Goal: Task Accomplishment & Management: Use online tool/utility

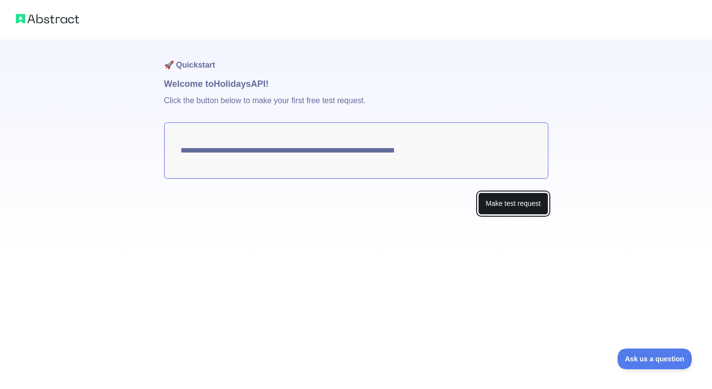
click at [482, 207] on button "Make test request" at bounding box center [513, 204] width 70 height 22
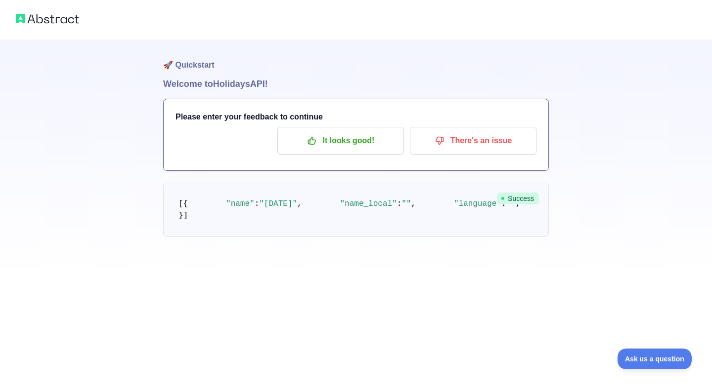
scroll to position [53, 0]
click at [343, 132] on p "It looks good!" at bounding box center [341, 140] width 112 height 17
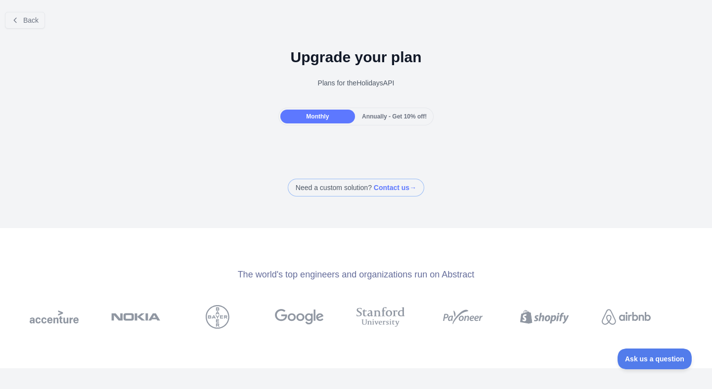
click at [388, 119] on span "Annually - Get 10% off!" at bounding box center [394, 116] width 65 height 7
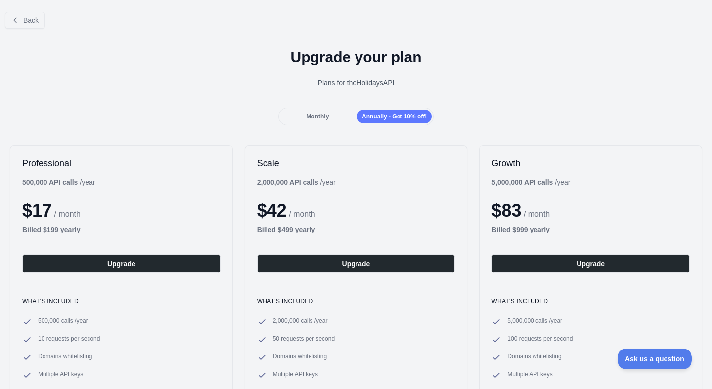
click at [307, 109] on div "Monthly Annually - Get 10% off!" at bounding box center [356, 117] width 156 height 18
click at [311, 115] on span "Monthly" at bounding box center [317, 116] width 23 height 7
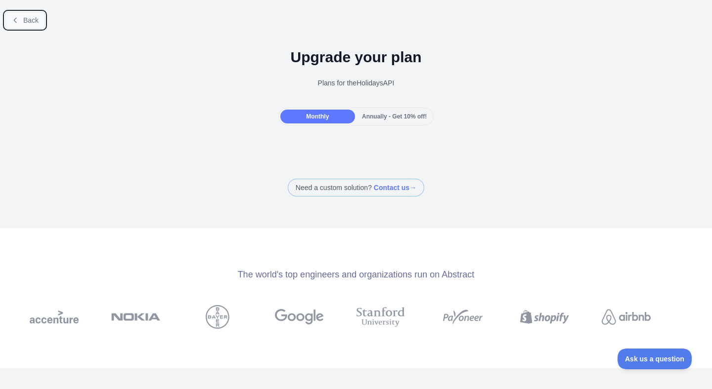
click at [42, 20] on button "Back" at bounding box center [25, 20] width 40 height 17
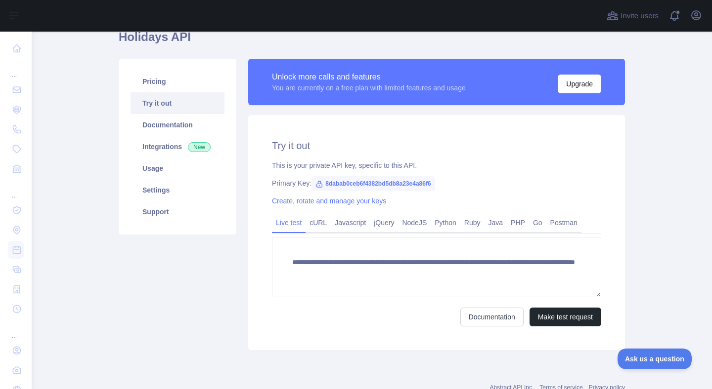
scroll to position [47, 0]
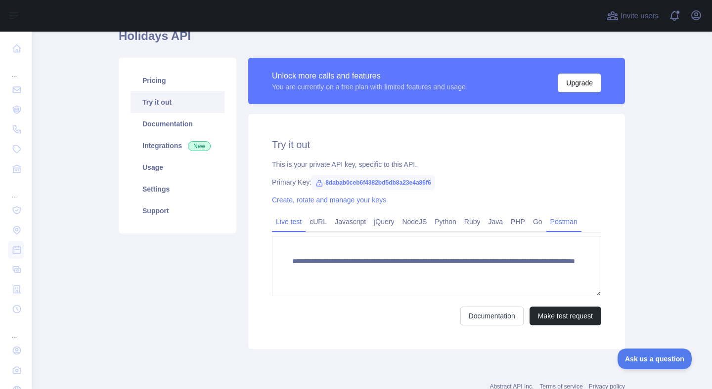
click at [569, 224] on link "Postman" at bounding box center [563, 222] width 35 height 16
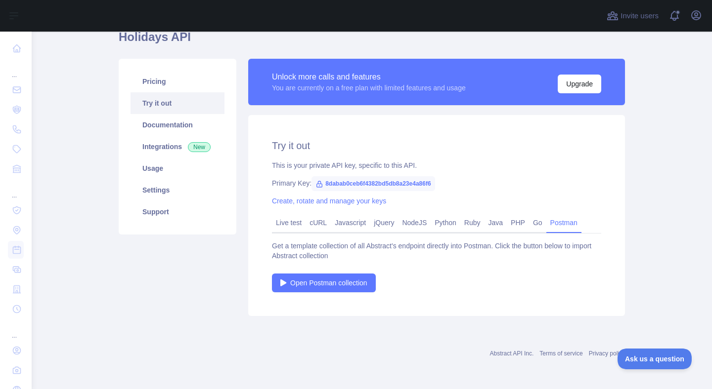
scroll to position [46, 0]
click at [354, 284] on span "Open Postman collection" at bounding box center [328, 283] width 77 height 10
click at [381, 180] on span "8dabab0ceb6f4382bd5db8a23e4a86f6" at bounding box center [372, 183] width 123 height 15
drag, startPoint x: 330, startPoint y: 183, endPoint x: 476, endPoint y: 183, distance: 145.8
click at [476, 183] on div "Primary Key: 8dabab0ceb6f4382bd5db8a23e4a86f6" at bounding box center [436, 183] width 329 height 10
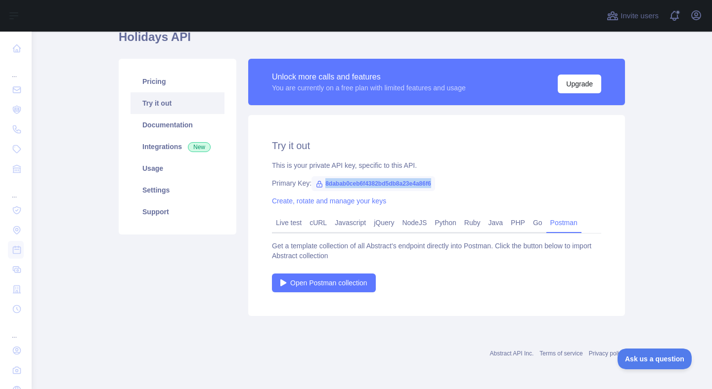
copy span "8dabab0ceb6f4382bd5db8a23e4a86f6"
click at [353, 183] on span "8dabab0ceb6f4382bd5db8a23e4a86f6" at bounding box center [372, 183] width 123 height 15
drag, startPoint x: 326, startPoint y: 185, endPoint x: 475, endPoint y: 186, distance: 149.2
click at [475, 186] on div "Primary Key: 8dabab0ceb6f4382bd5db8a23e4a86f6" at bounding box center [436, 183] width 329 height 10
copy span "8dabab0ceb6f4382bd5db8a23e4a86f6"
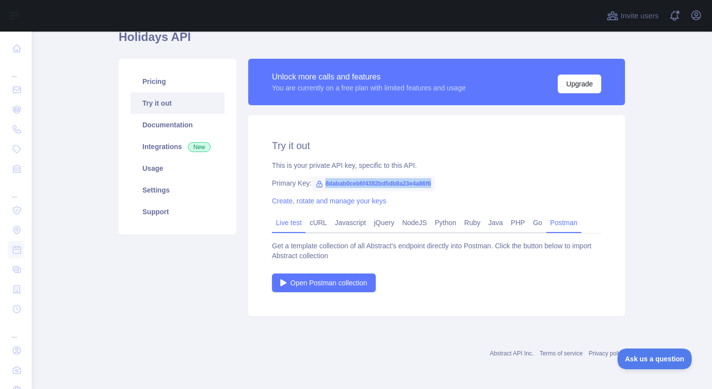
click at [296, 221] on link "Live test" at bounding box center [289, 223] width 34 height 16
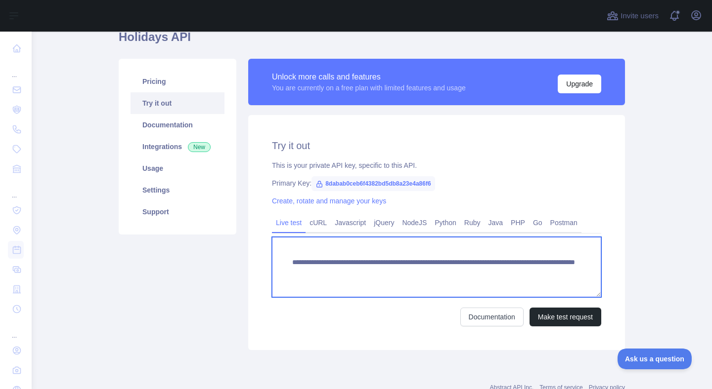
click at [387, 265] on textarea "**********" at bounding box center [436, 267] width 329 height 60
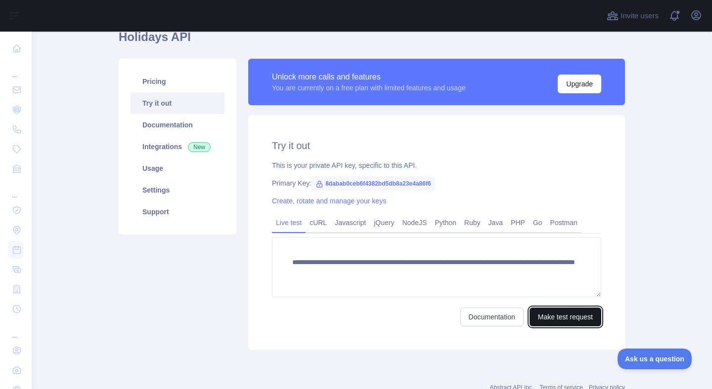
click at [585, 316] on button "Make test request" at bounding box center [565, 317] width 72 height 19
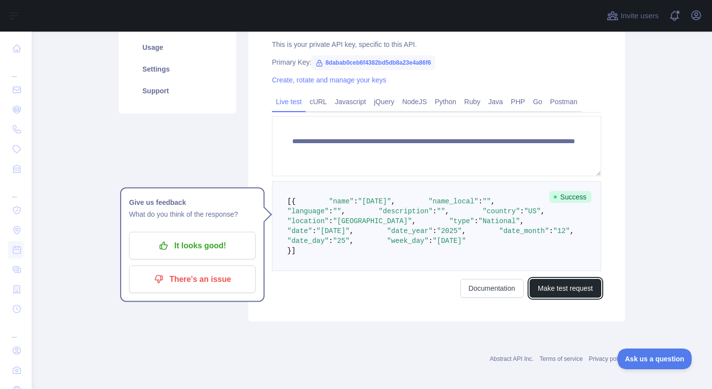
scroll to position [168, 0]
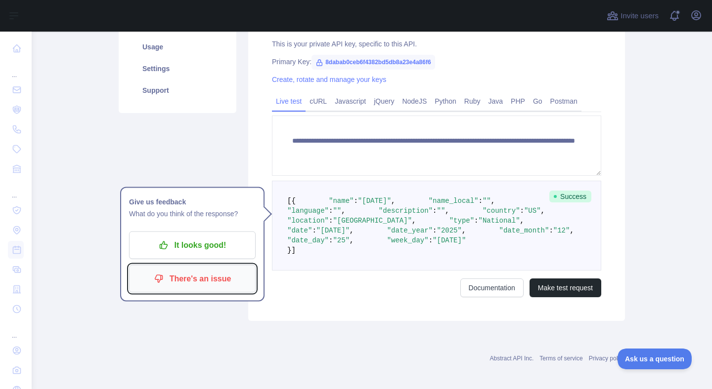
click at [193, 278] on p "There's an issue" at bounding box center [192, 279] width 112 height 17
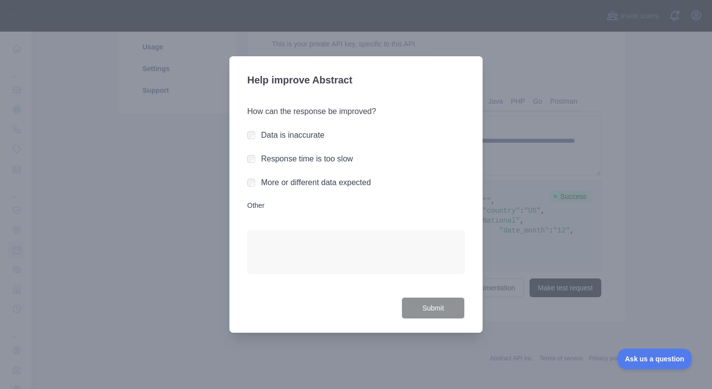
click at [300, 179] on label "More or different data expected" at bounding box center [316, 182] width 110 height 8
click at [262, 158] on label "Response time is too slow" at bounding box center [307, 159] width 92 height 8
click at [293, 135] on label "Data is inaccurate" at bounding box center [292, 135] width 63 height 8
click at [263, 183] on label "More or different data expected" at bounding box center [316, 182] width 110 height 8
click at [254, 207] on label "Other" at bounding box center [355, 206] width 217 height 10
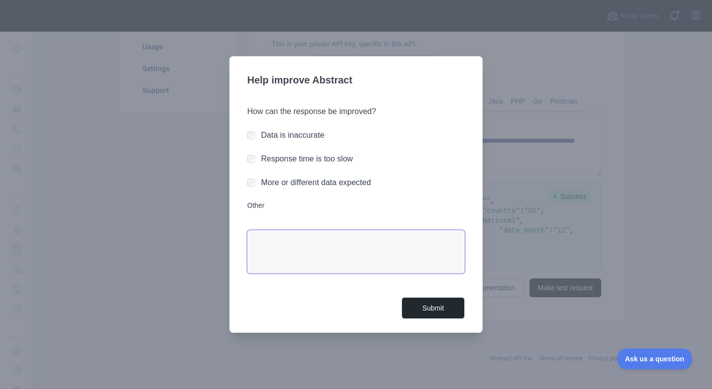
click at [254, 230] on textarea "Other" at bounding box center [355, 251] width 217 height 43
click at [254, 207] on label "Other" at bounding box center [355, 206] width 217 height 10
click at [254, 230] on textarea "Other" at bounding box center [355, 251] width 217 height 43
click at [255, 208] on label "Other" at bounding box center [355, 206] width 217 height 10
click at [255, 230] on textarea "Other" at bounding box center [355, 251] width 217 height 43
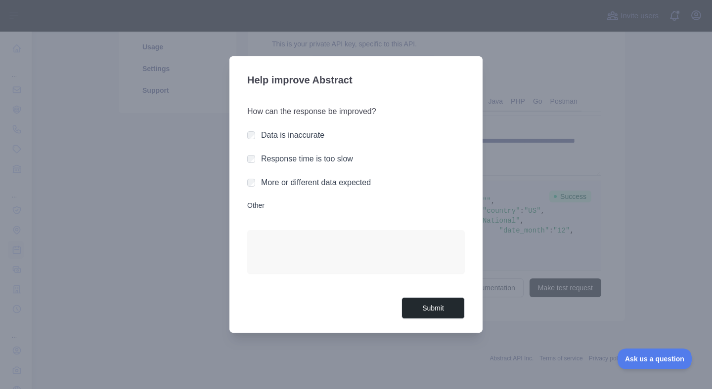
click at [574, 235] on div at bounding box center [356, 194] width 712 height 389
click at [562, 225] on div at bounding box center [356, 194] width 712 height 389
